Goal: Transaction & Acquisition: Purchase product/service

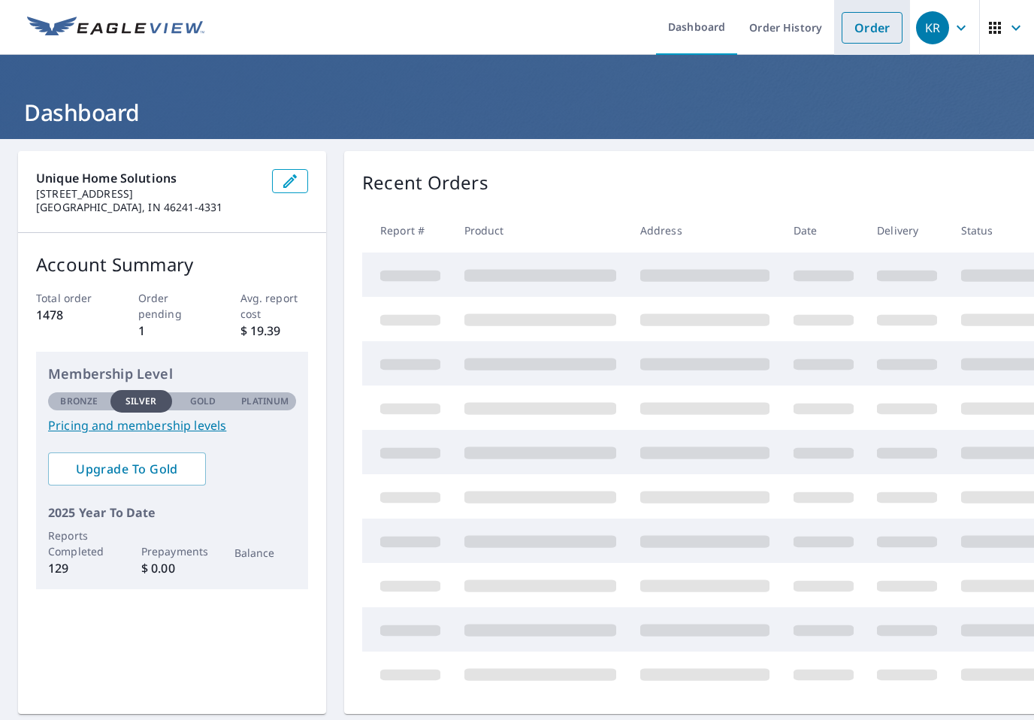
click at [872, 20] on link "Order" at bounding box center [872, 28] width 61 height 32
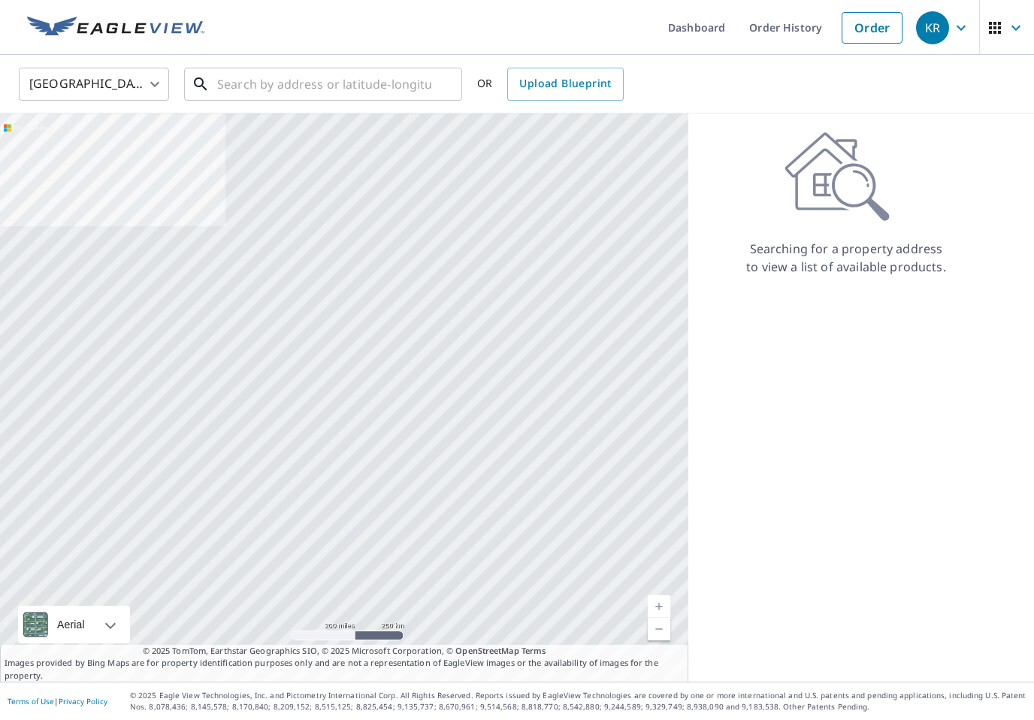
click at [240, 89] on input "text" at bounding box center [324, 84] width 214 height 42
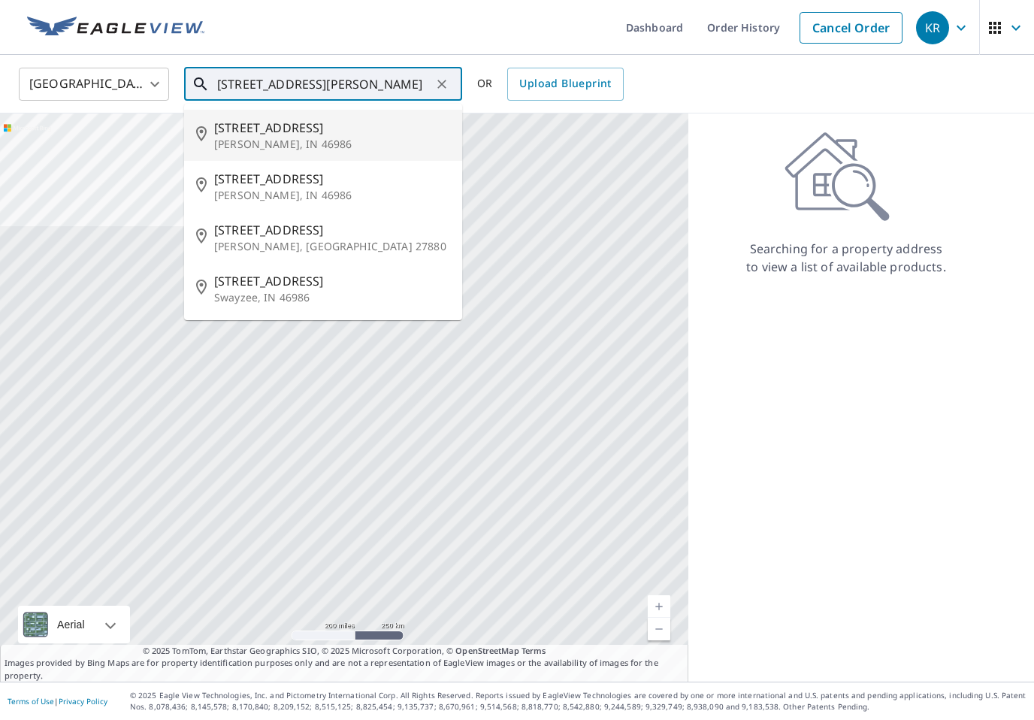
click at [244, 144] on p "[PERSON_NAME], IN 46986" at bounding box center [332, 144] width 236 height 15
type input "[STREET_ADDRESS][PERSON_NAME]"
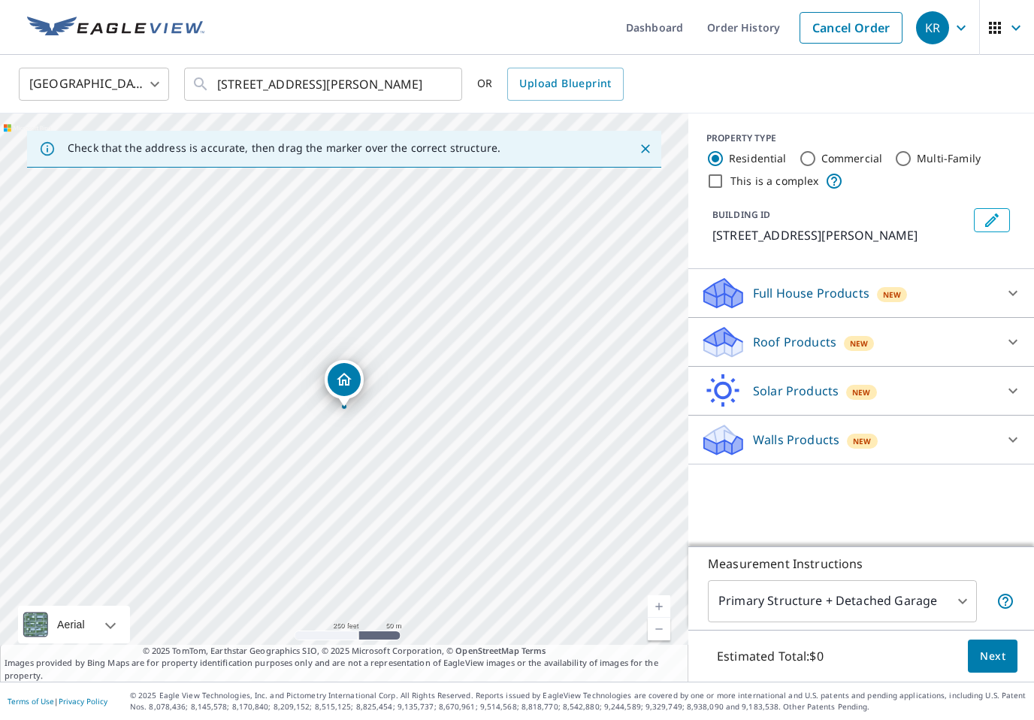
click at [954, 344] on div "Roof Products New" at bounding box center [847, 342] width 295 height 35
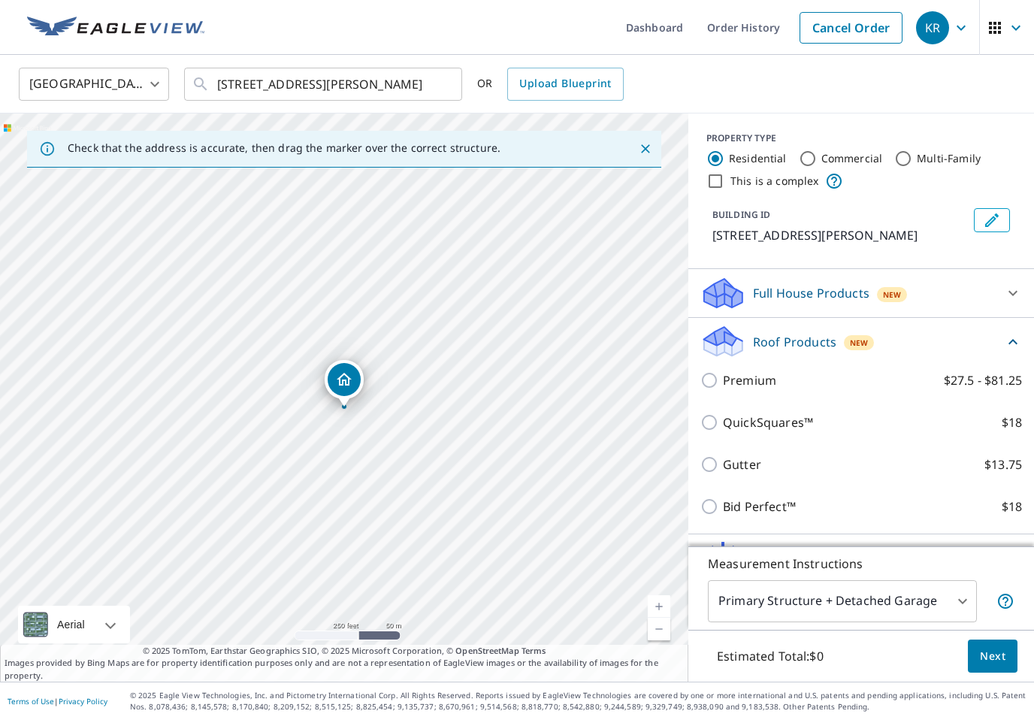
click at [716, 497] on input "Bid Perfect™ $18" at bounding box center [711, 506] width 23 height 18
checkbox input "true"
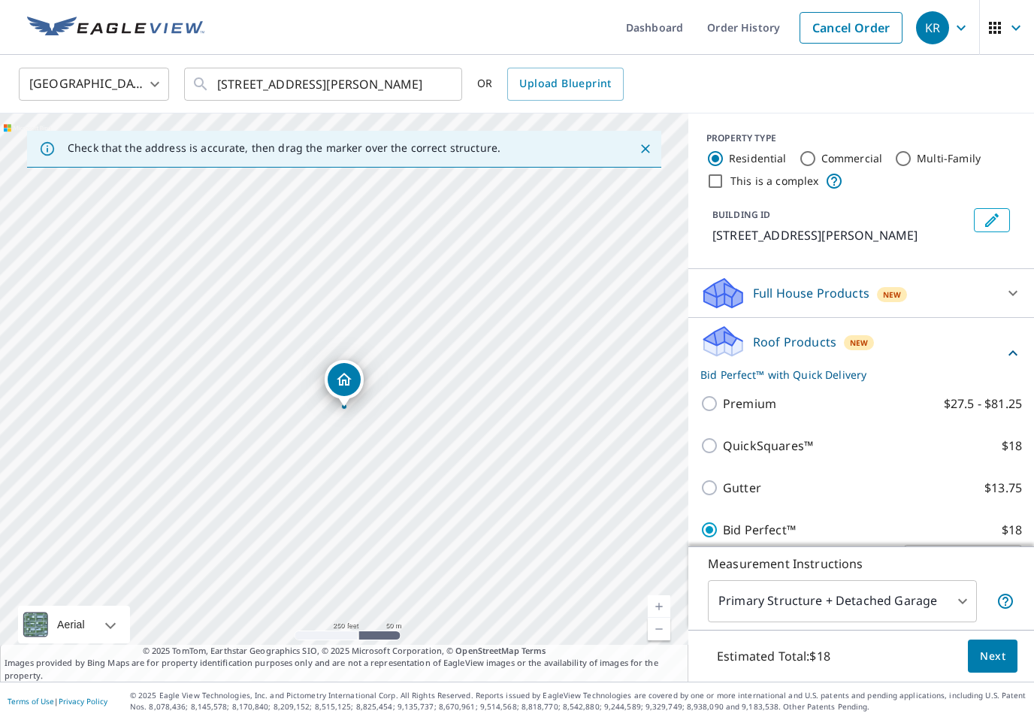
click at [990, 666] on span "Next" at bounding box center [993, 656] width 26 height 19
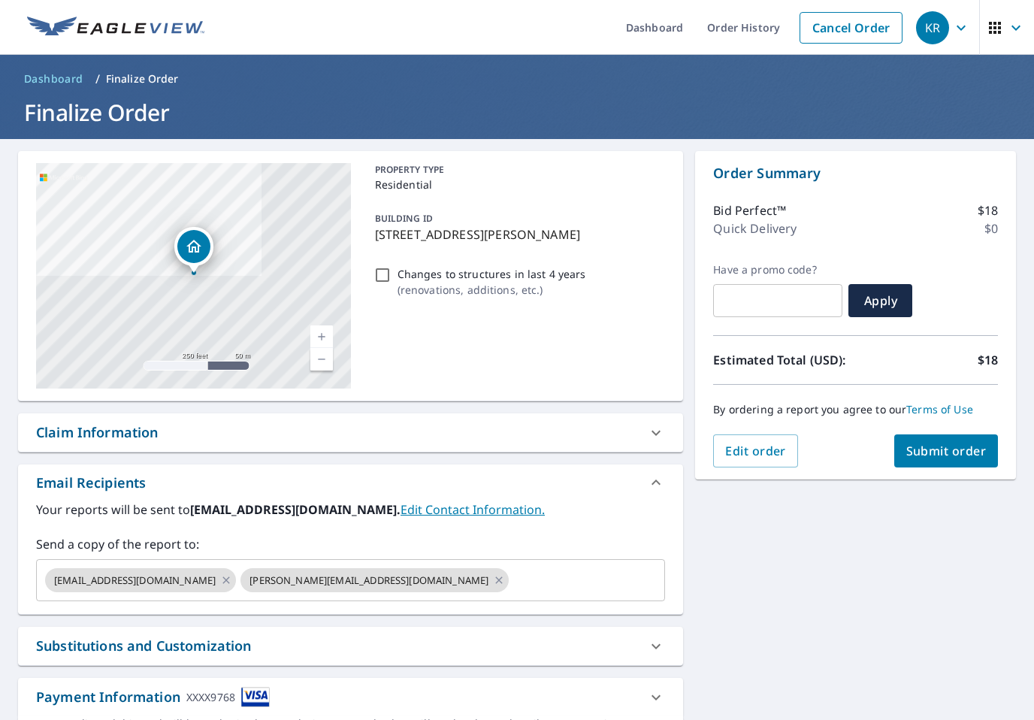
click at [966, 458] on span "Submit order" at bounding box center [946, 451] width 80 height 17
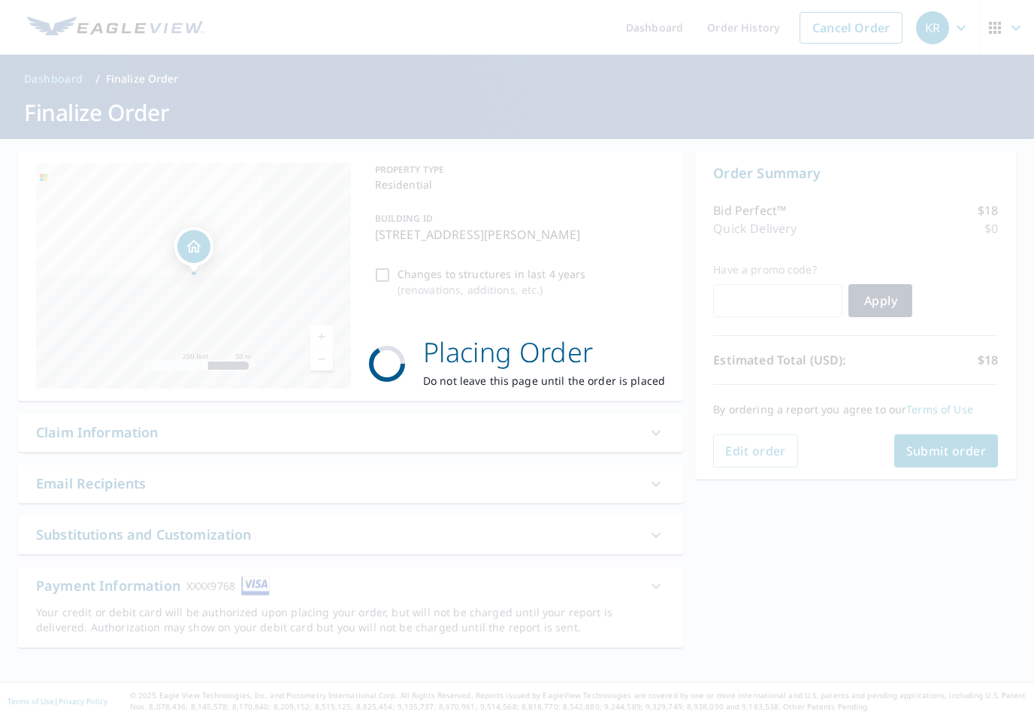
checkbox input "true"
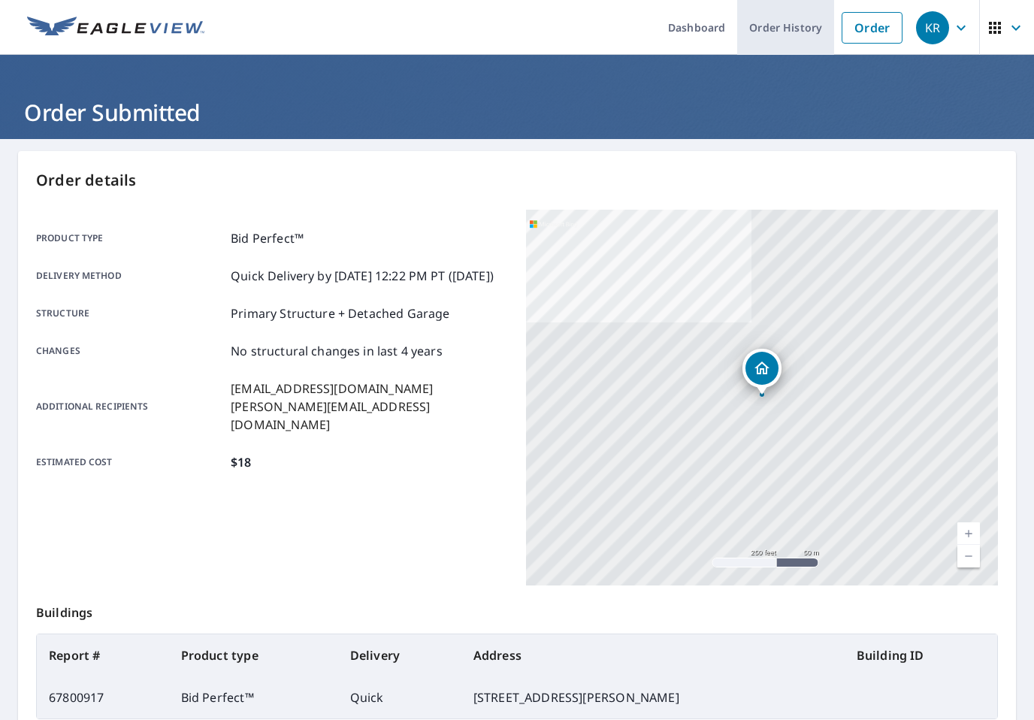
click at [786, 32] on link "Order History" at bounding box center [785, 27] width 97 height 55
